Goal: Task Accomplishment & Management: Use online tool/utility

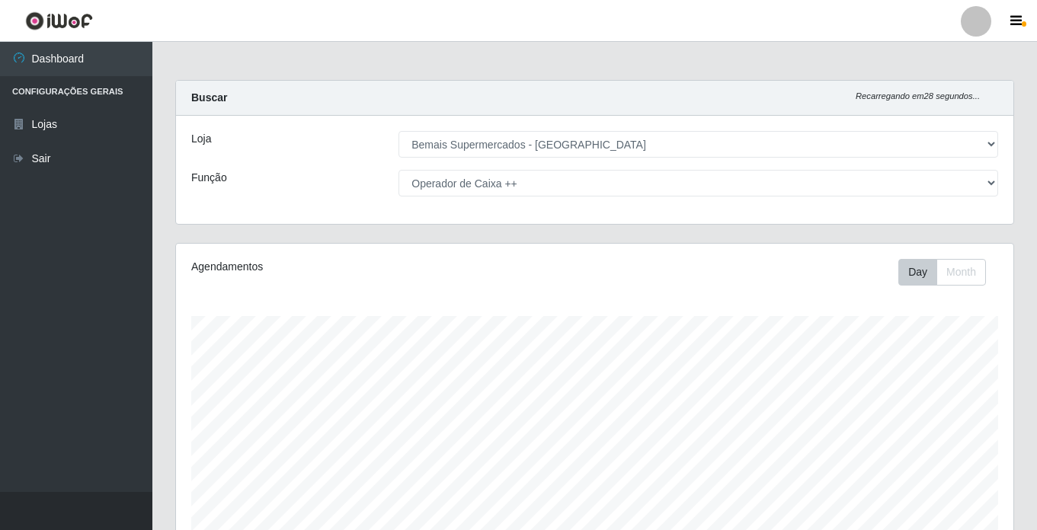
select select "250"
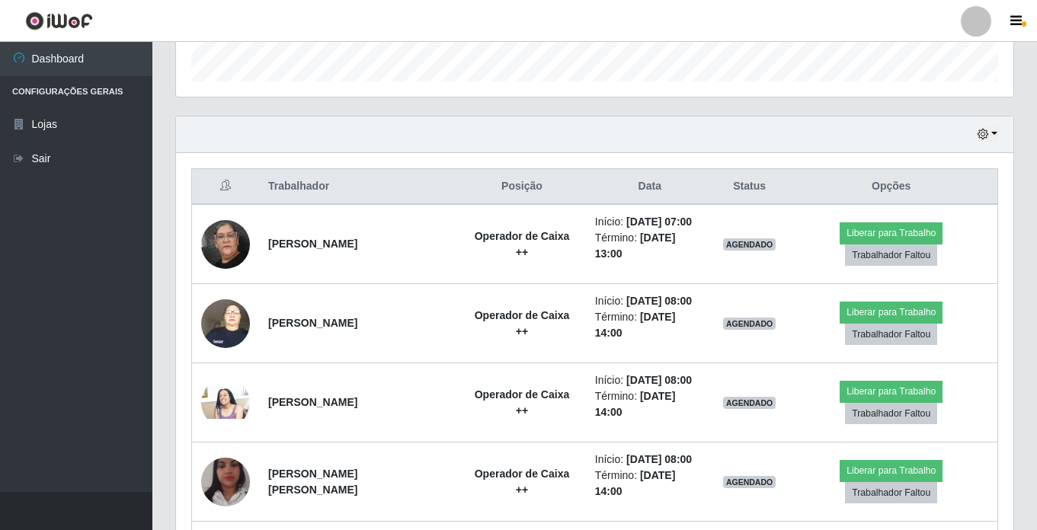
scroll to position [311, 0]
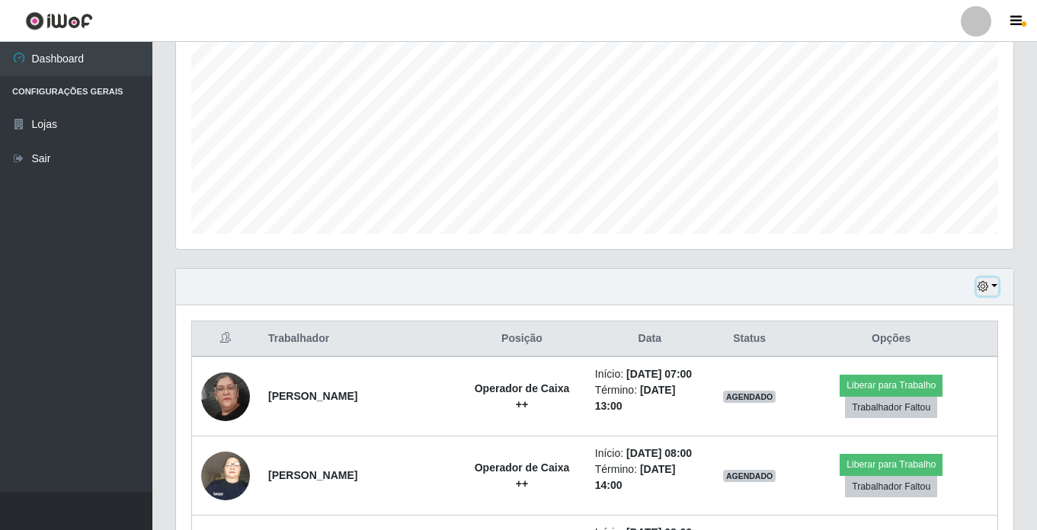
click at [998, 288] on button "button" at bounding box center [987, 287] width 21 height 18
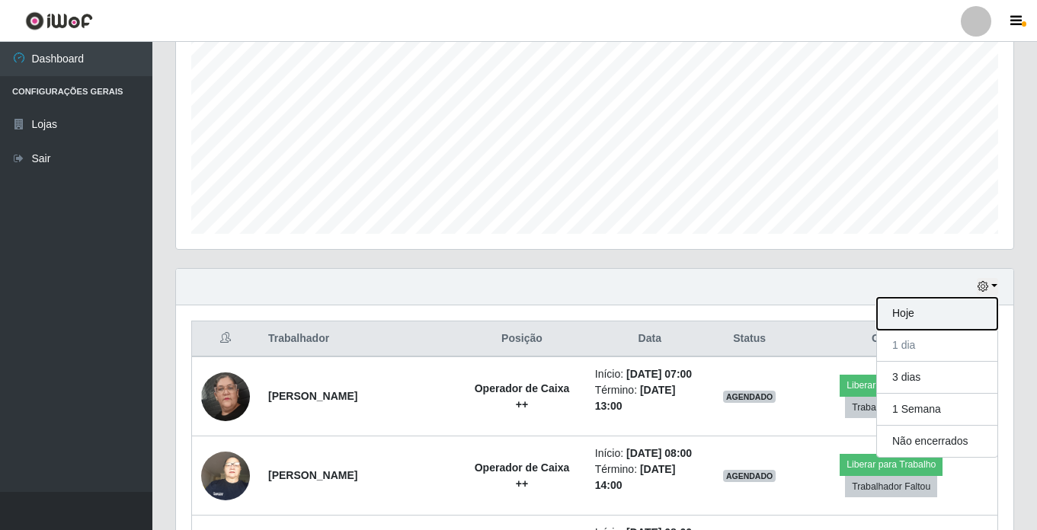
click at [944, 309] on button "Hoje" at bounding box center [937, 314] width 120 height 32
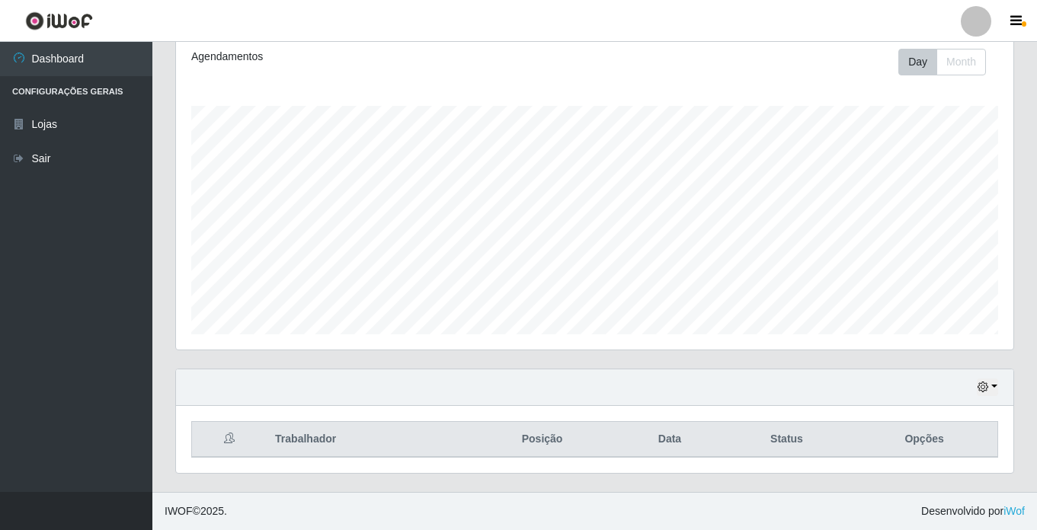
scroll to position [210, 0]
click at [988, 385] on icon "button" at bounding box center [983, 387] width 11 height 11
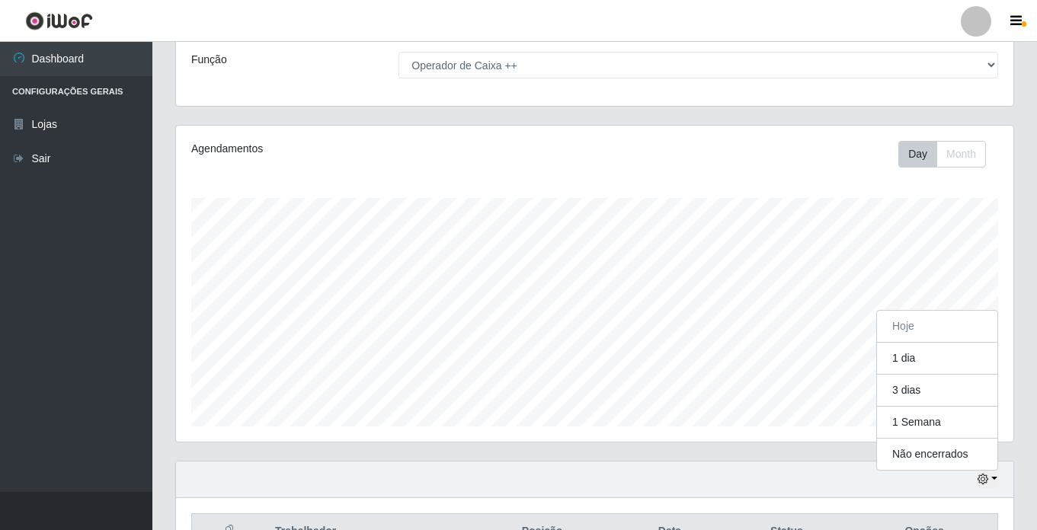
scroll to position [0, 0]
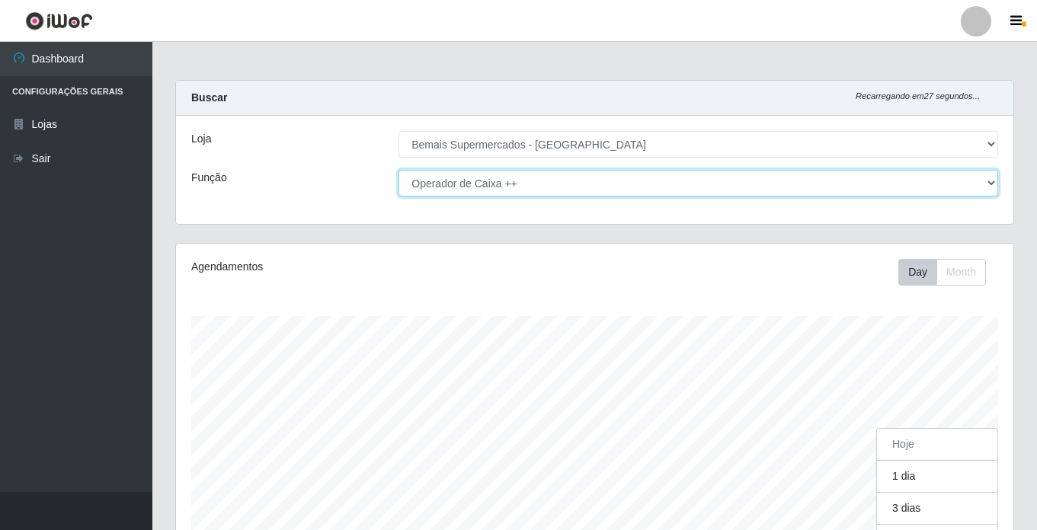
click at [988, 180] on select "[Selecione...] ASG ASG + ASG ++ Auxiliar de Estacionamento Auxiliar de Estacion…" at bounding box center [699, 183] width 600 height 27
click at [993, 182] on select "[Selecione...] ASG ASG + ASG ++ Auxiliar de Estacionamento Auxiliar de Estacion…" at bounding box center [699, 183] width 600 height 27
click at [992, 182] on select "[Selecione...] ASG ASG + ASG ++ Auxiliar de Estacionamento Auxiliar de Estacion…" at bounding box center [699, 183] width 600 height 27
select select "[Selecione...]"
click at [399, 170] on select "[Selecione...] ASG ASG + ASG ++ Auxiliar de Estacionamento Auxiliar de Estacion…" at bounding box center [699, 183] width 600 height 27
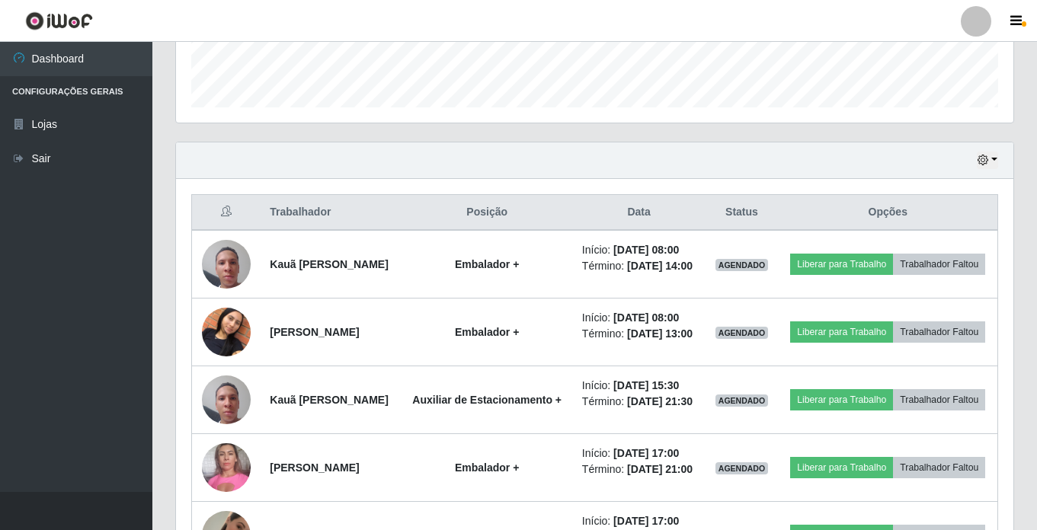
scroll to position [439, 0]
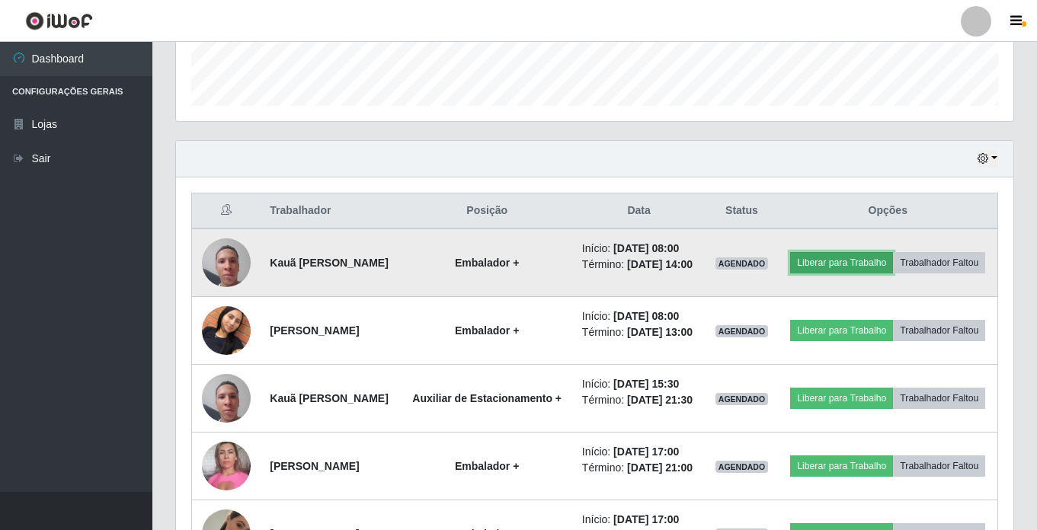
click at [889, 252] on button "Liberar para Trabalho" at bounding box center [841, 262] width 103 height 21
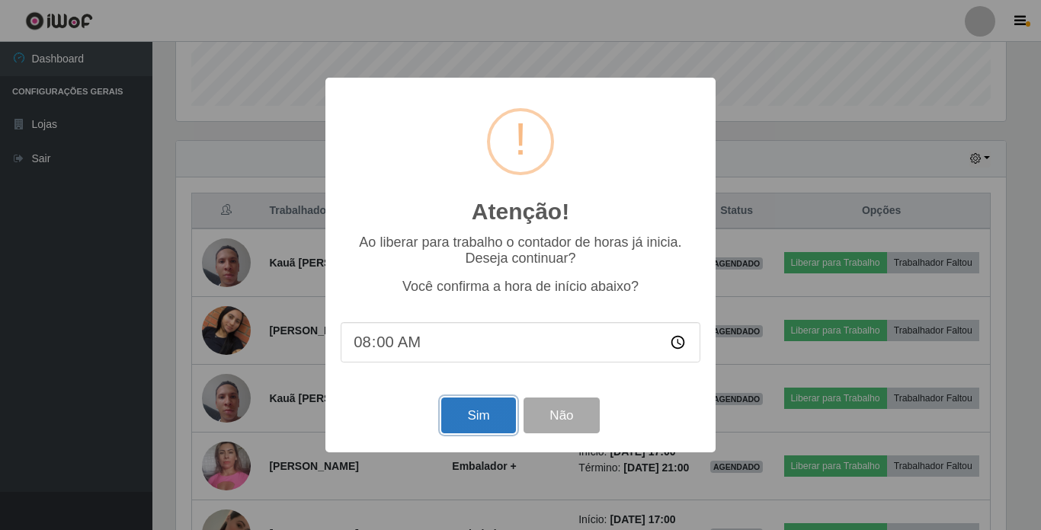
click at [481, 412] on button "Sim" at bounding box center [478, 416] width 74 height 36
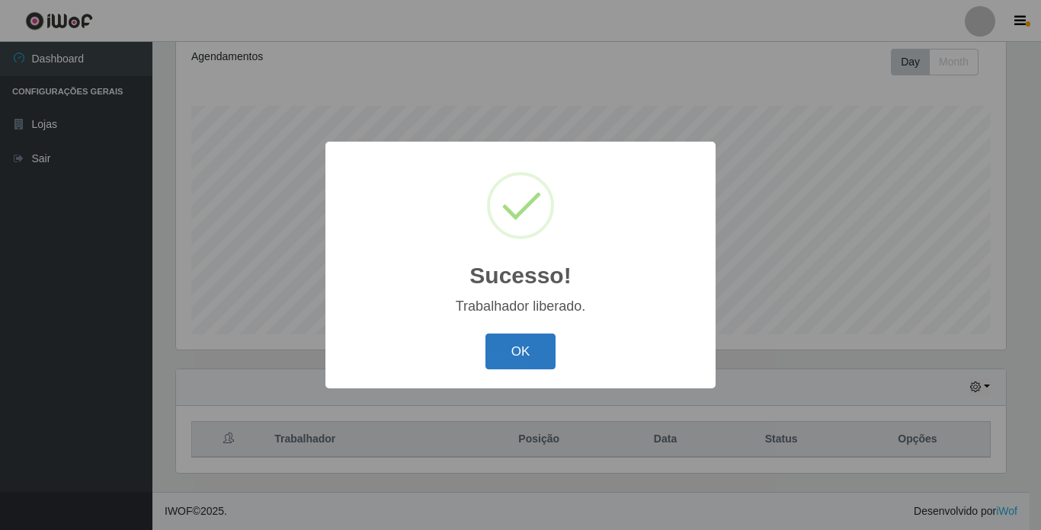
click at [518, 351] on button "OK" at bounding box center [520, 352] width 71 height 36
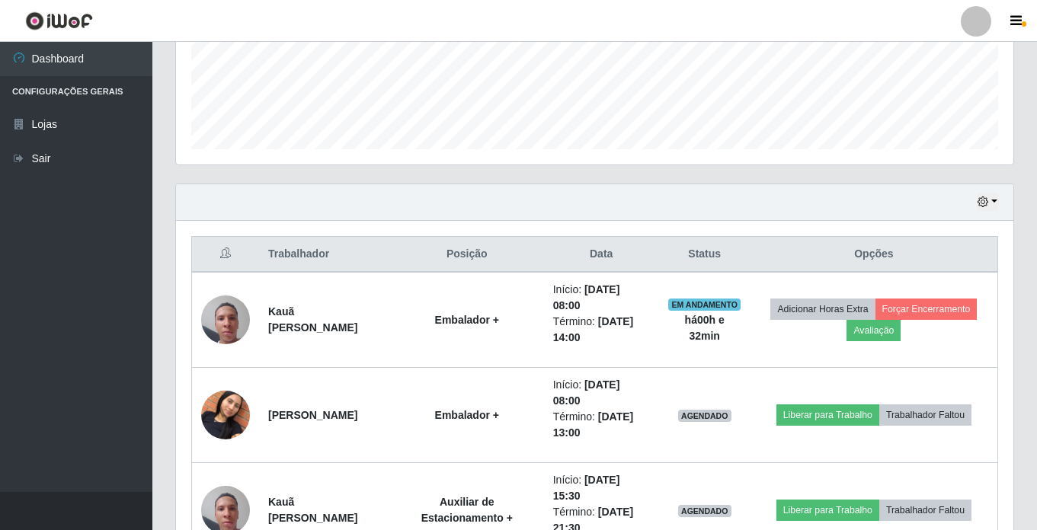
scroll to position [325, 0]
